Goal: Book appointment/travel/reservation

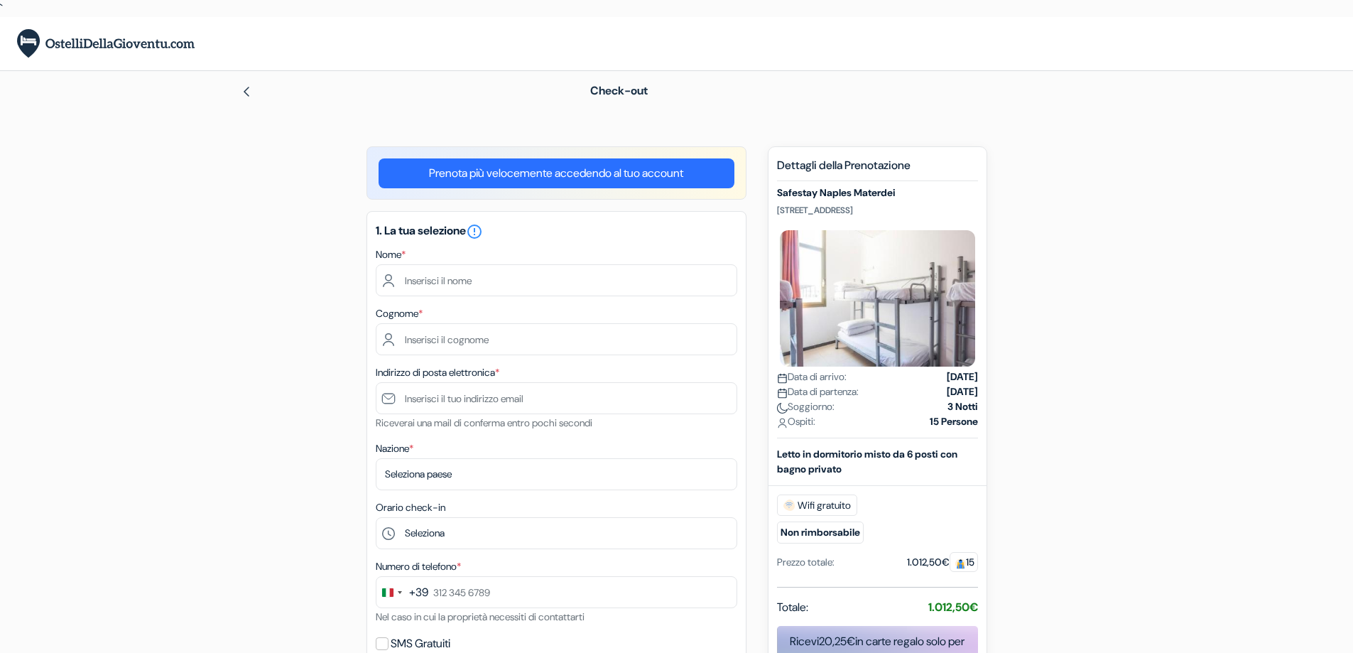
click at [246, 89] on img at bounding box center [246, 91] width 11 height 11
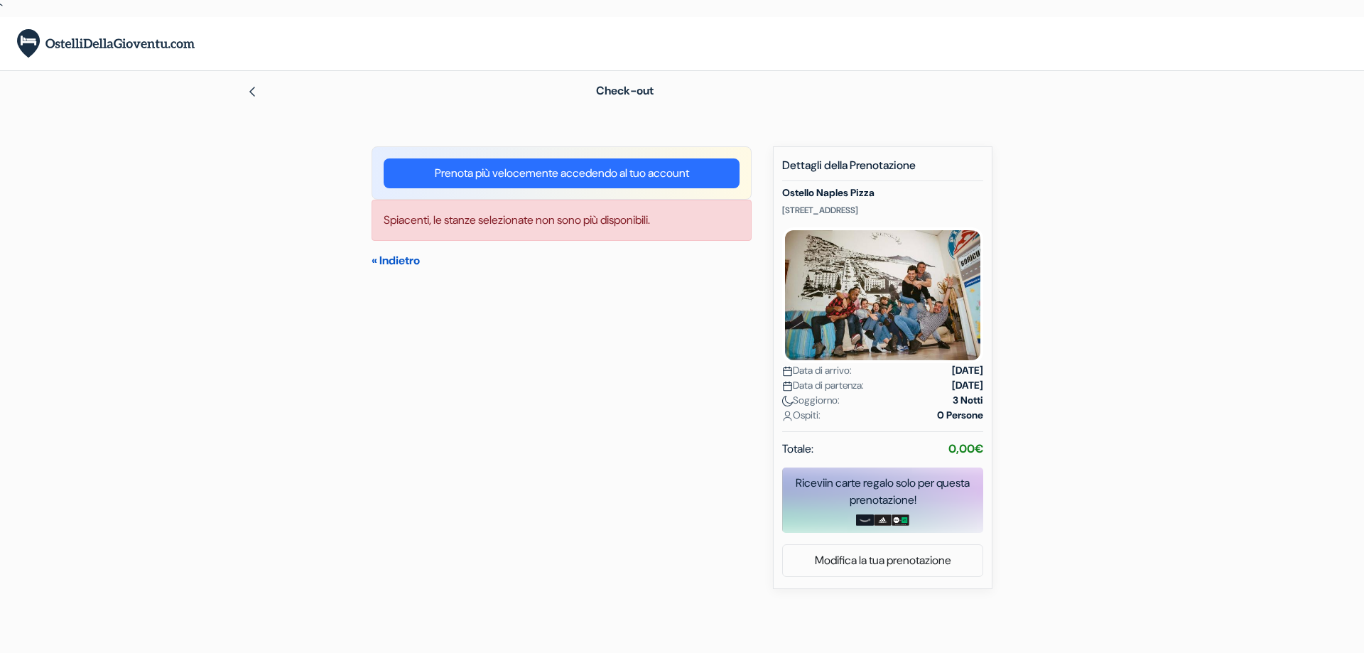
click at [408, 259] on link "« Indietro" at bounding box center [395, 260] width 48 height 15
click at [165, 48] on img at bounding box center [106, 43] width 178 height 29
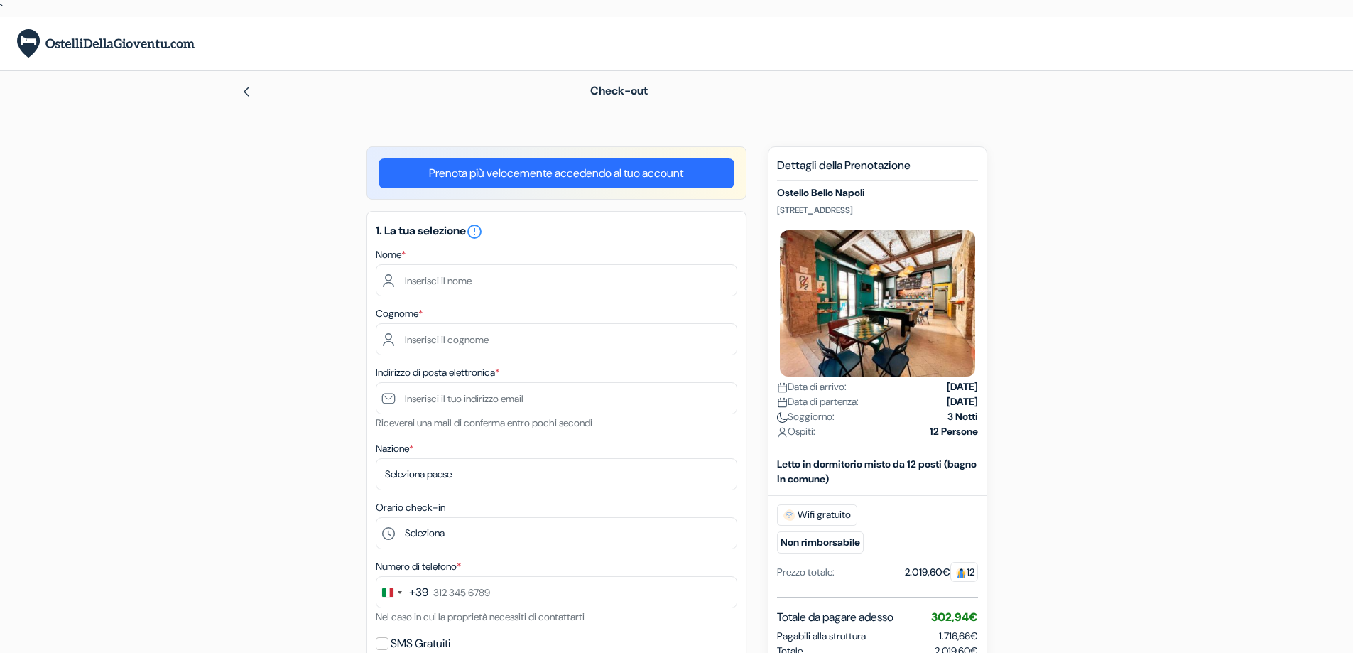
click at [246, 87] on img at bounding box center [246, 91] width 11 height 11
